Goal: Check status: Check status

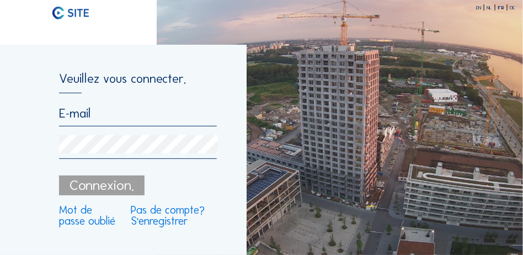
type input "[EMAIL_ADDRESS][DOMAIN_NAME]"
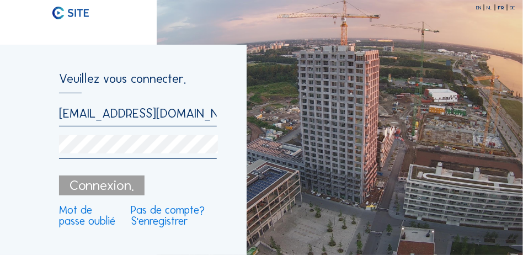
click at [99, 185] on div "Connexion." at bounding box center [101, 185] width 85 height 20
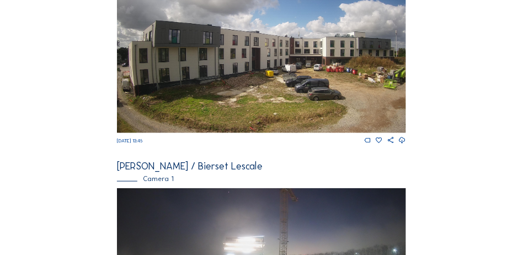
scroll to position [193, 0]
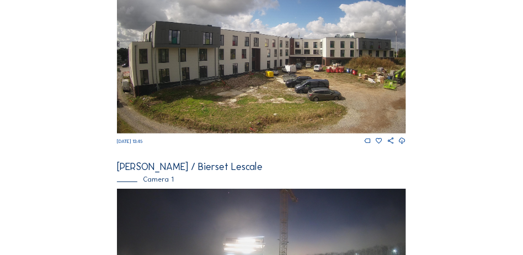
click at [234, 105] on img at bounding box center [261, 51] width 289 height 163
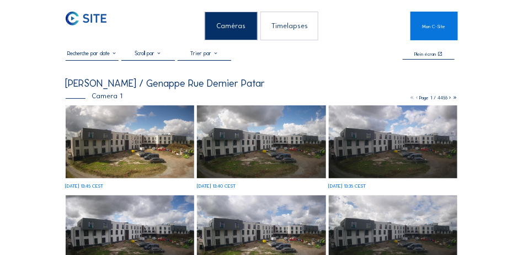
click at [119, 147] on img at bounding box center [130, 141] width 129 height 73
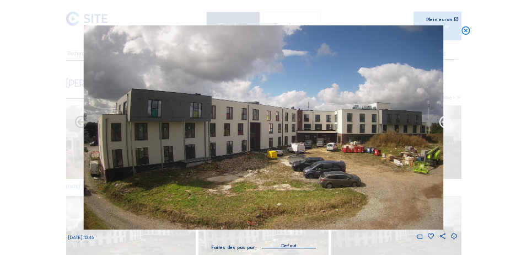
click at [443, 122] on icon at bounding box center [445, 122] width 15 height 15
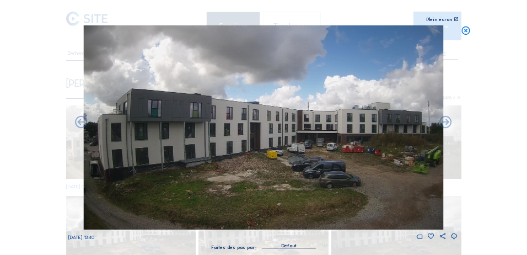
click at [443, 122] on icon at bounding box center [445, 122] width 15 height 15
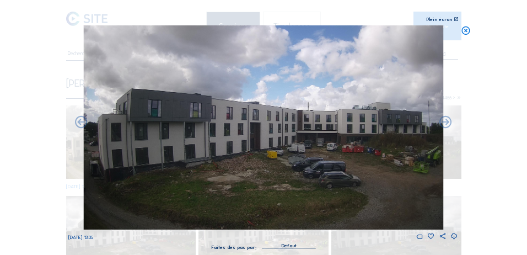
click at [443, 122] on icon at bounding box center [445, 122] width 15 height 15
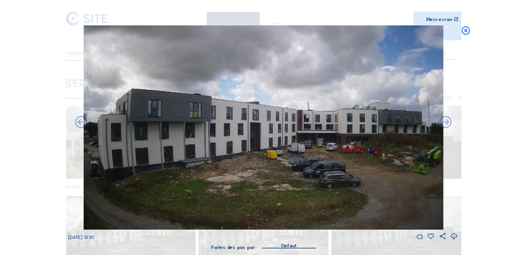
click at [443, 122] on icon at bounding box center [445, 122] width 15 height 15
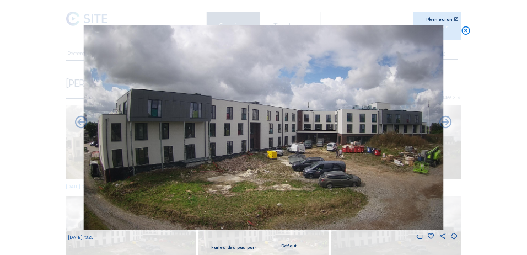
click at [443, 122] on icon at bounding box center [445, 122] width 15 height 15
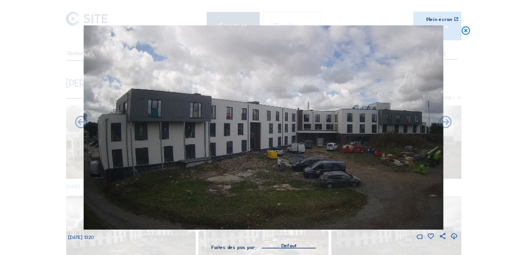
click at [464, 29] on icon at bounding box center [466, 30] width 10 height 10
